Goal: Navigation & Orientation: Find specific page/section

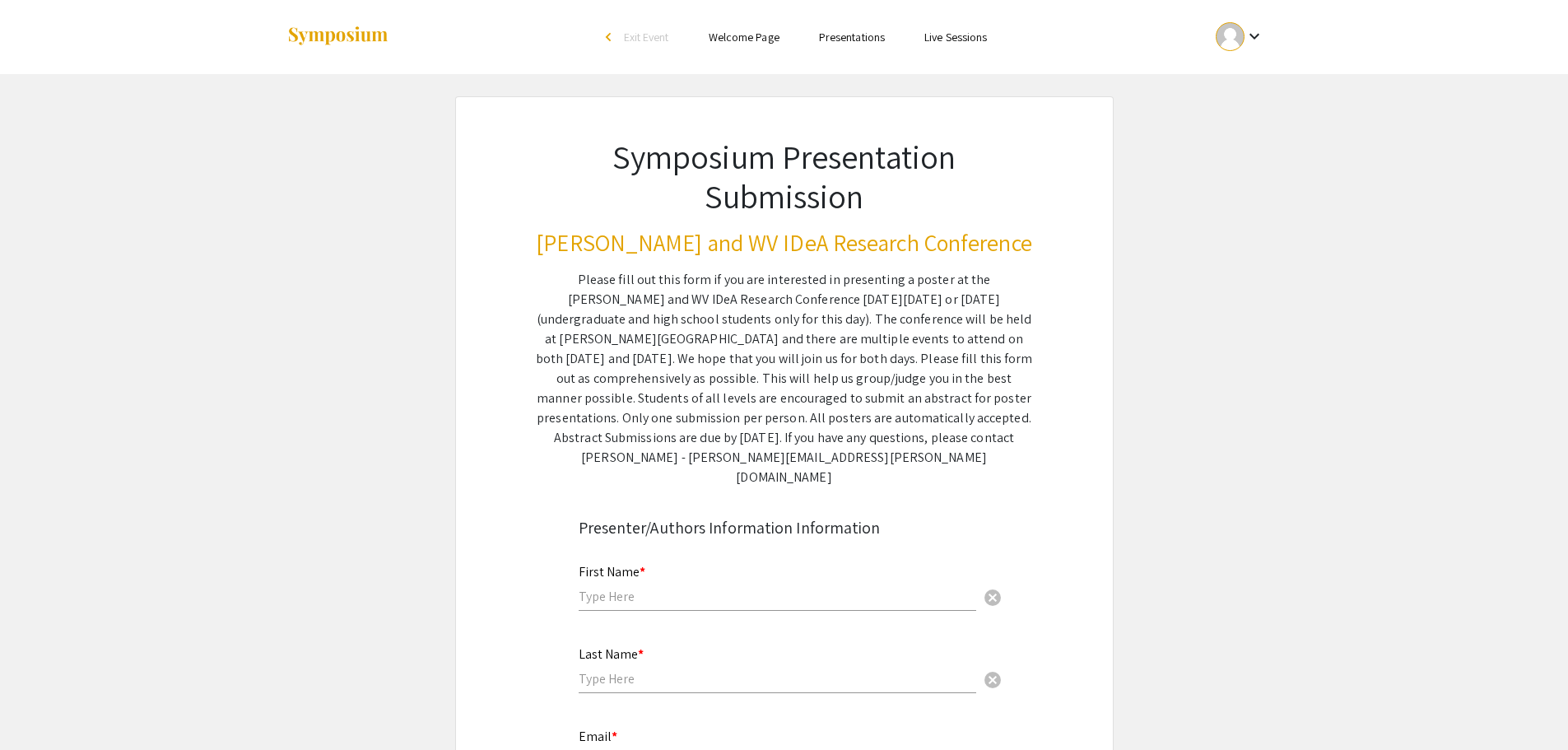
click at [1230, 39] on div at bounding box center [1231, 37] width 29 height 29
click at [1230, 77] on button "My Account" at bounding box center [1249, 81] width 101 height 40
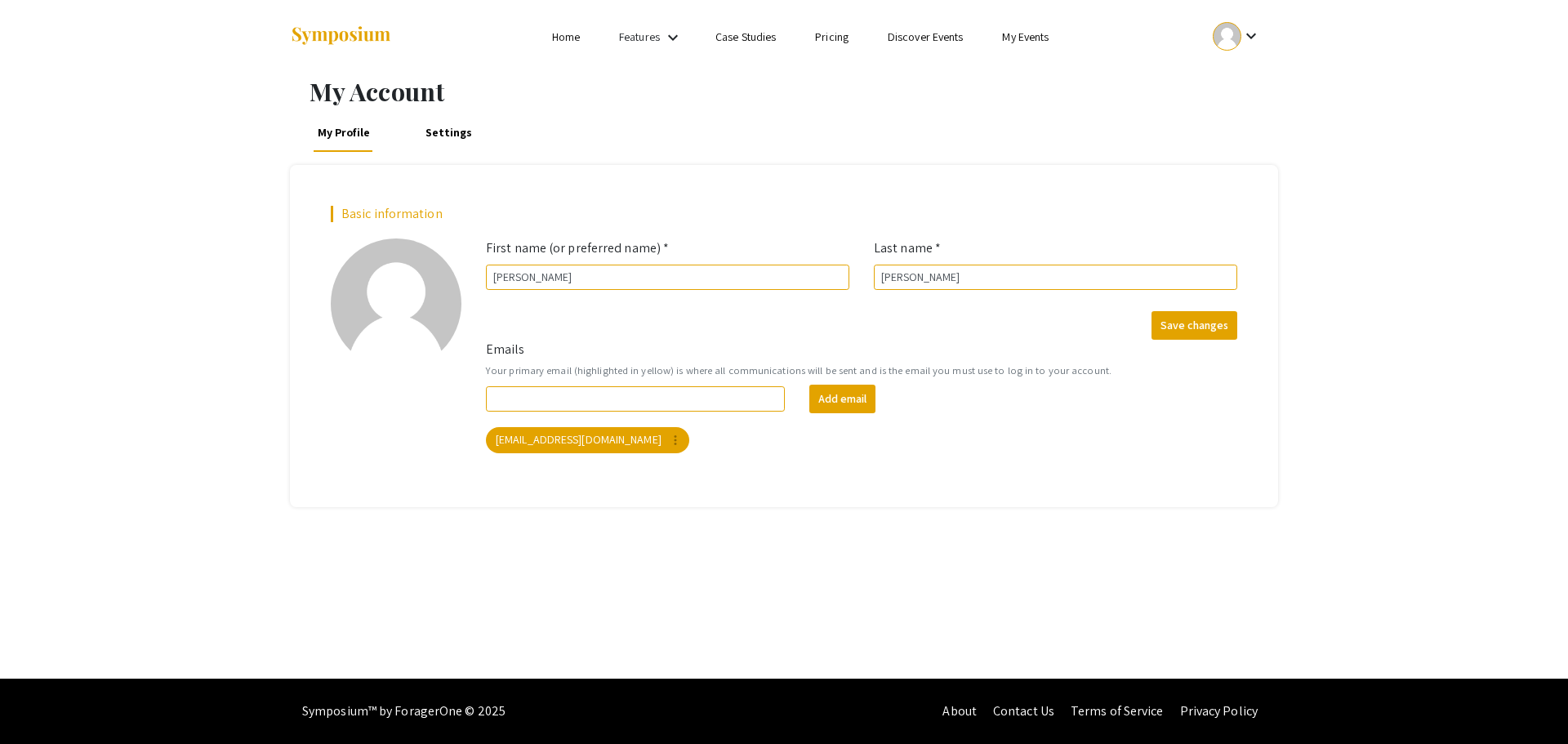
click at [1039, 35] on link "My Events" at bounding box center [1025, 36] width 47 height 14
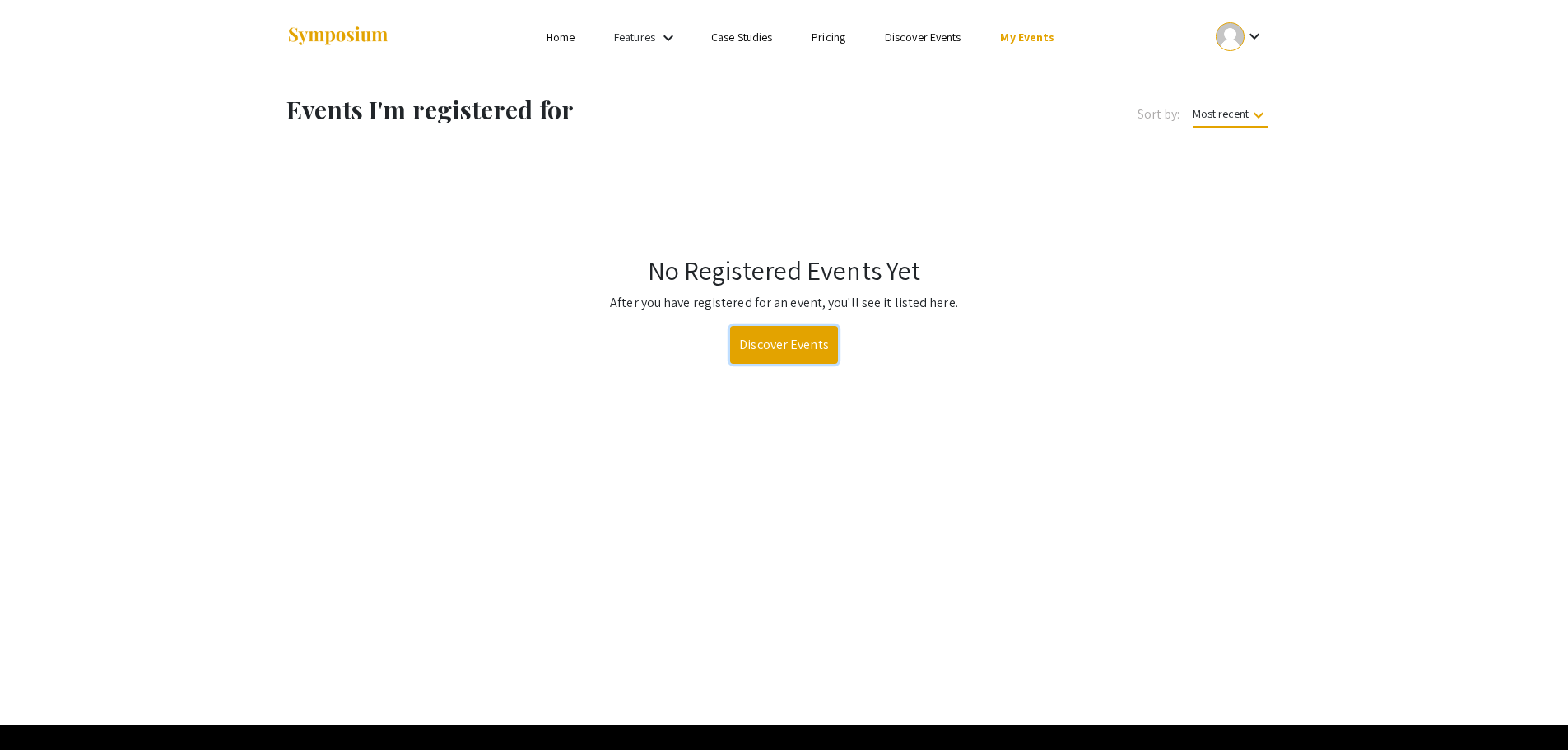
click at [762, 340] on link "Discover Events" at bounding box center [784, 344] width 108 height 38
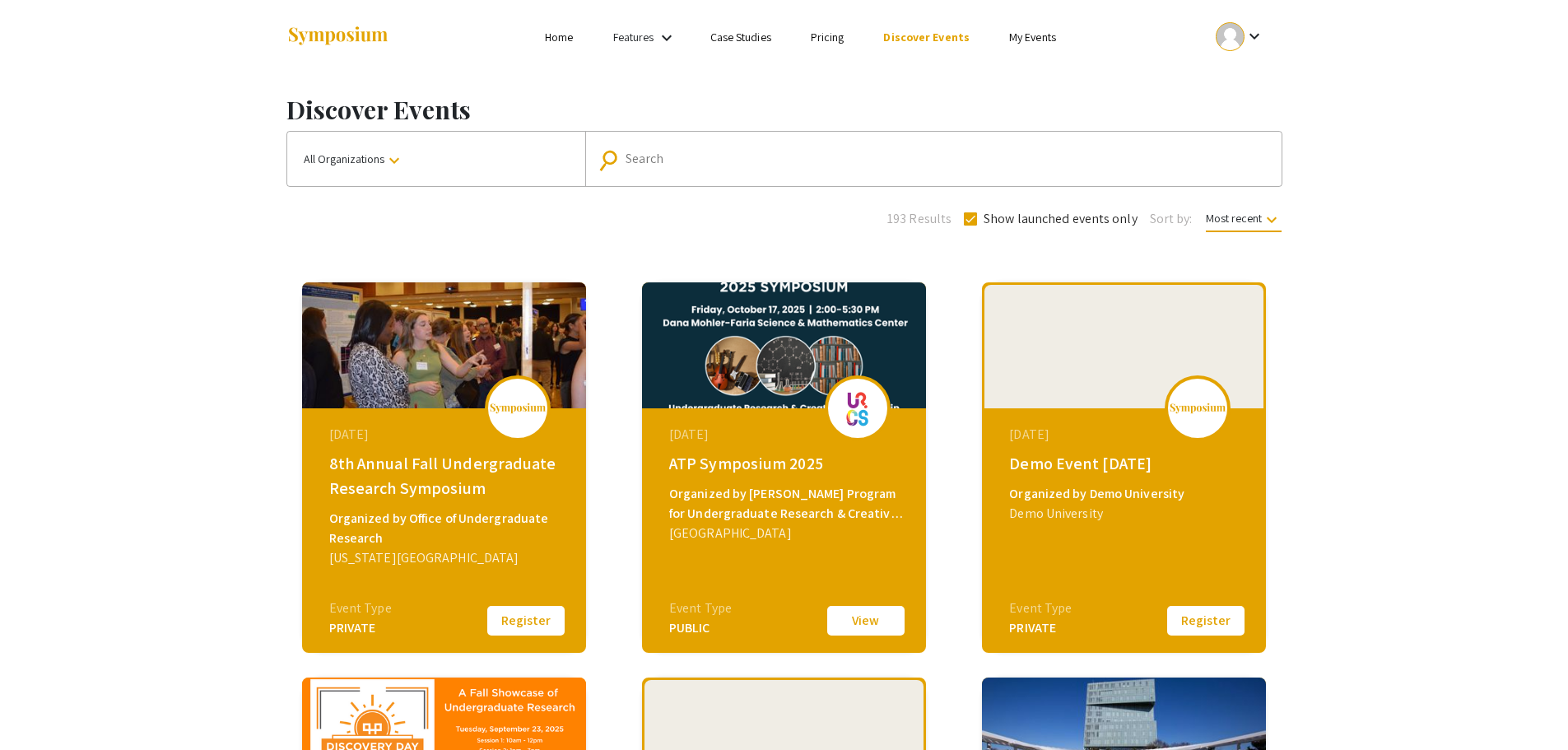
click at [842, 39] on link "Pricing" at bounding box center [827, 37] width 34 height 14
